Goal: Register for event/course

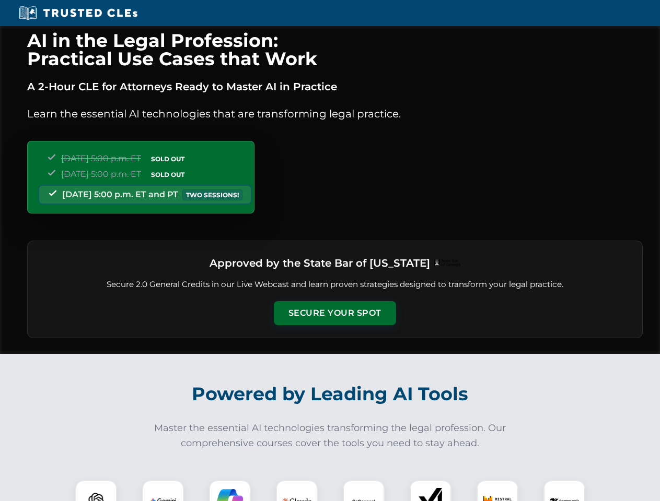
click at [334, 313] on button "Secure Your Spot" at bounding box center [335, 313] width 122 height 24
click at [96, 491] on img at bounding box center [96, 501] width 30 height 30
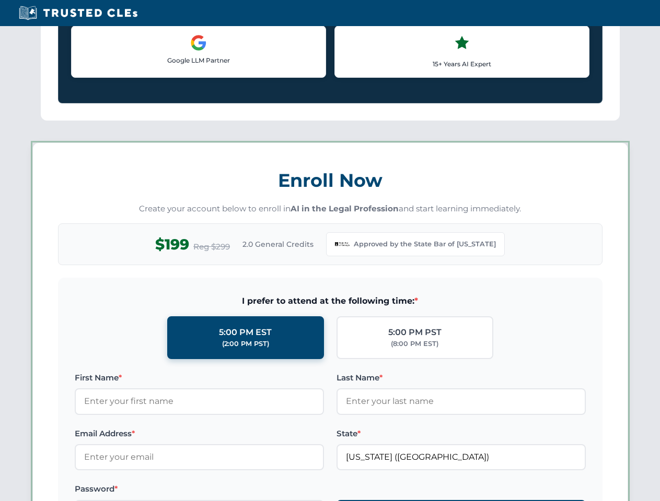
click at [230, 491] on label "Password *" at bounding box center [199, 489] width 249 height 13
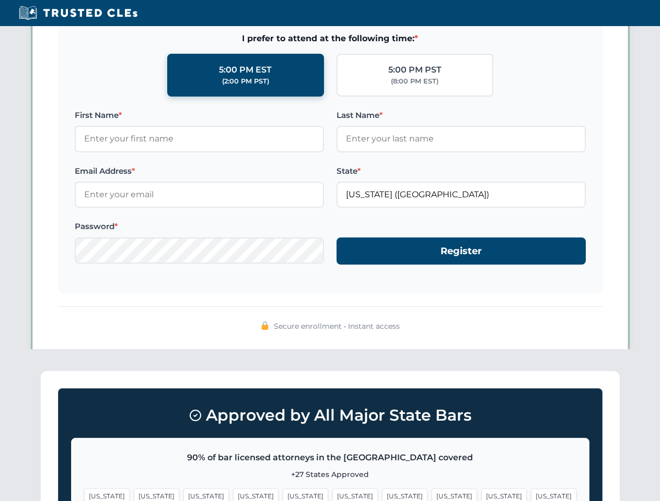
click at [481, 491] on span "[US_STATE]" at bounding box center [503, 496] width 45 height 15
